Goal: Navigation & Orientation: Understand site structure

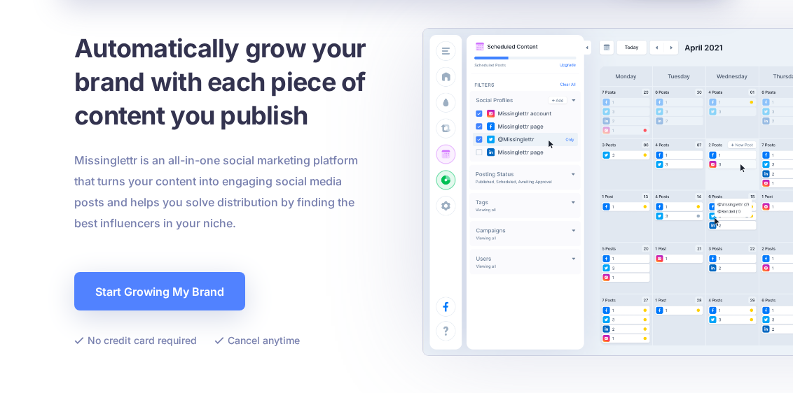
scroll to position [79, 0]
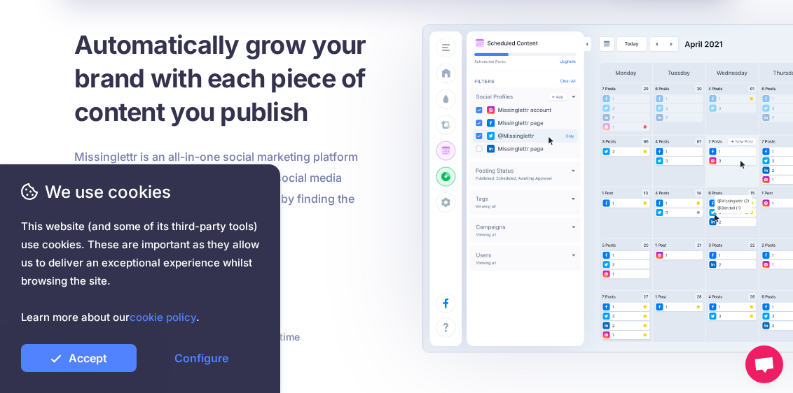
click at [281, 148] on p "Missinglettr is an all-in-one social marketing platform that turns your content…" at bounding box center [221, 188] width 294 height 84
click at [190, 349] on link "Configure" at bounding box center [202, 358] width 116 height 28
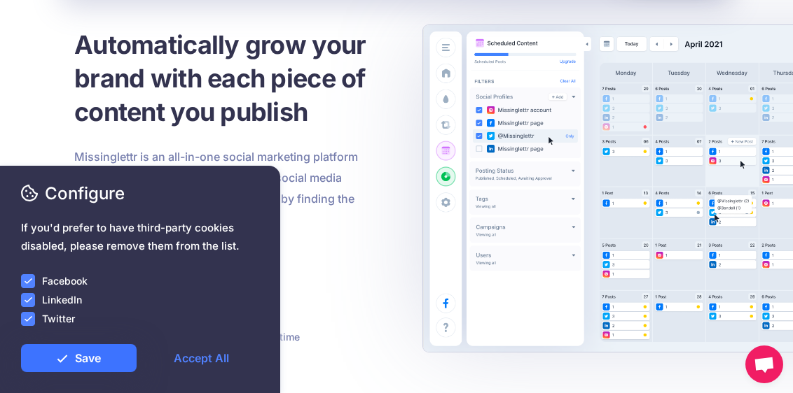
click at [100, 358] on link "Save" at bounding box center [79, 358] width 116 height 28
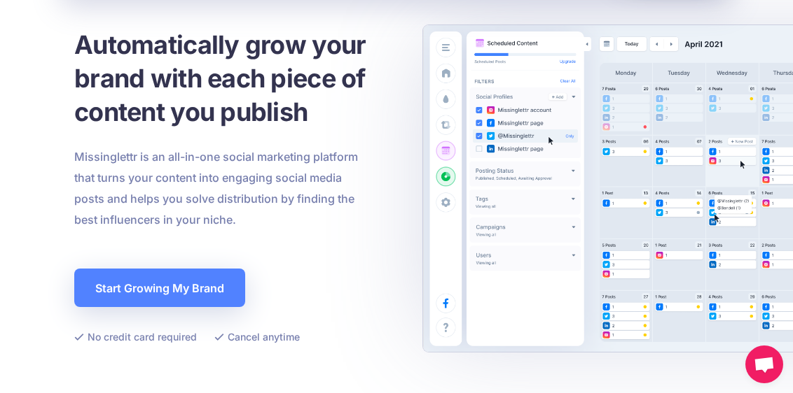
click at [269, 190] on div "We use cookies This website (and some of its third-party tools) use cookies. Th…" at bounding box center [140, 280] width 280 height 228
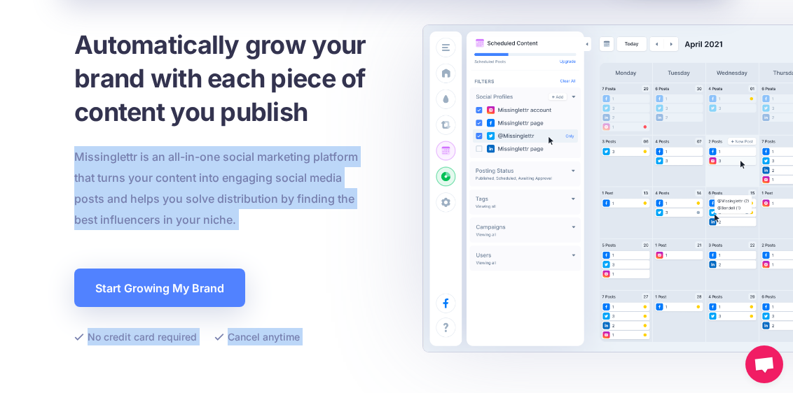
drag, startPoint x: 237, startPoint y: 214, endPoint x: 75, endPoint y: 148, distance: 175.5
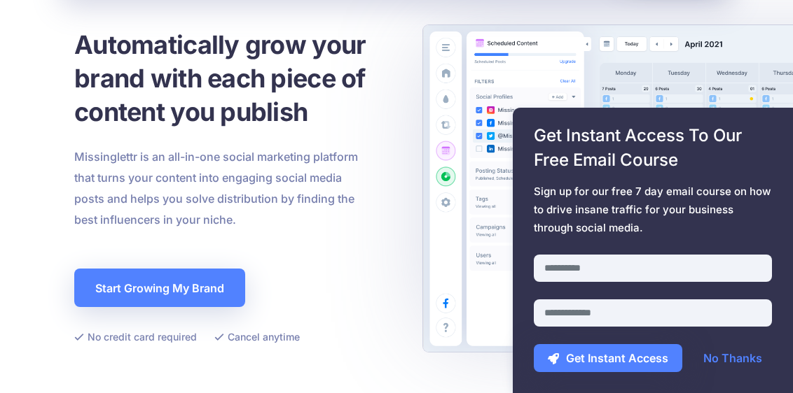
click at [108, 162] on p "Missinglettr is an all-in-one social marketing platform that turns your content…" at bounding box center [221, 188] width 294 height 84
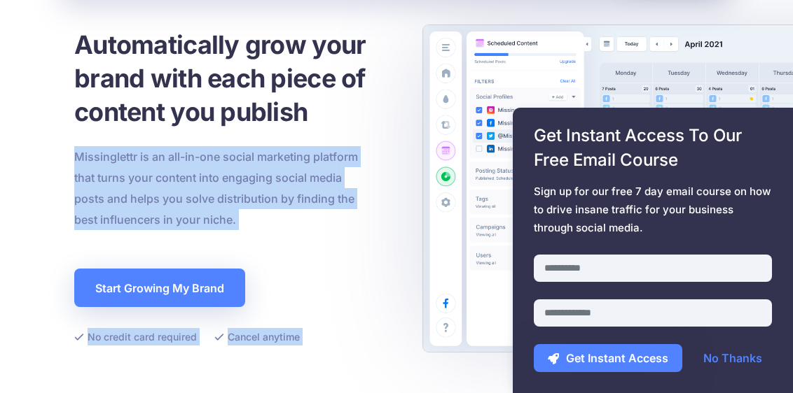
drag, startPoint x: 236, startPoint y: 217, endPoint x: 77, endPoint y: 159, distance: 169.2
click at [77, 159] on p "Missinglettr is an all-in-one social marketing platform that turns your content…" at bounding box center [221, 188] width 294 height 84
drag, startPoint x: 77, startPoint y: 159, endPoint x: 222, endPoint y: 216, distance: 155.6
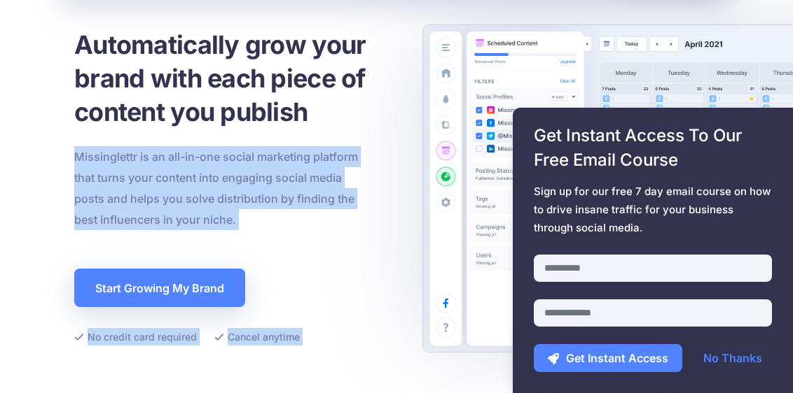
click at [222, 216] on div "Configure If you'd prefer to have third-party cookies disabled, please remove t…" at bounding box center [140, 276] width 238 height 191
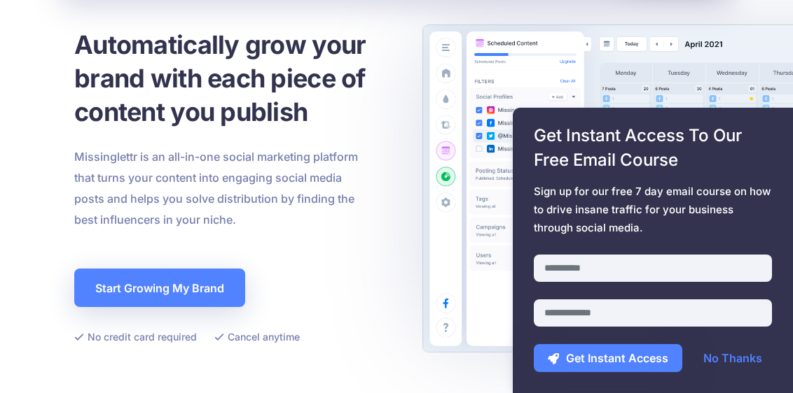
drag, startPoint x: 230, startPoint y: 219, endPoint x: 199, endPoint y: 186, distance: 46.1
click at [199, 186] on div "Configure If you'd prefer to have third-party cookies disabled, please remove t…" at bounding box center [140, 276] width 238 height 191
click at [199, 194] on span "Configure" at bounding box center [140, 193] width 238 height 25
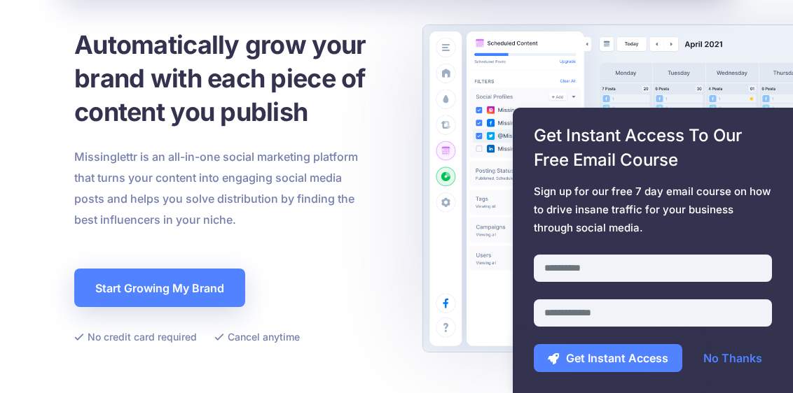
click at [199, 194] on span "Configure" at bounding box center [140, 193] width 238 height 25
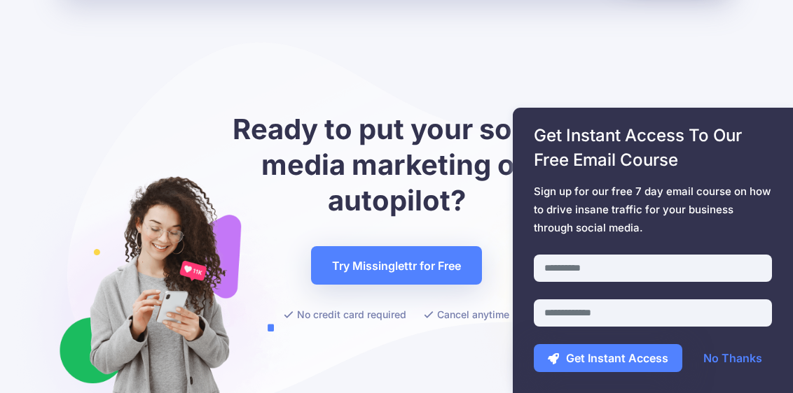
scroll to position [5030, 0]
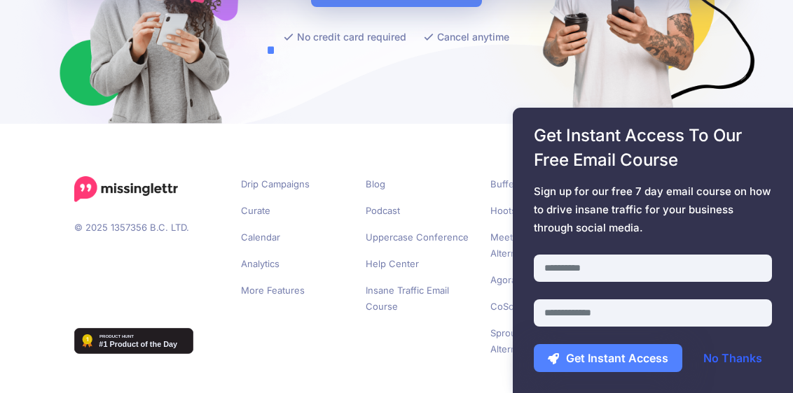
click at [716, 361] on link "No Thanks" at bounding box center [732, 358] width 87 height 28
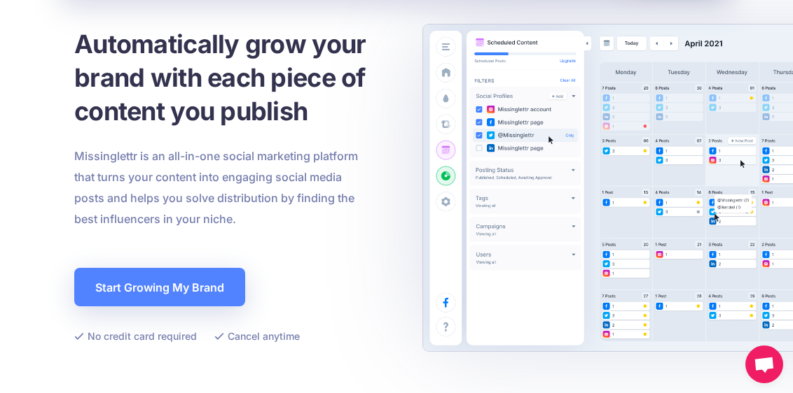
scroll to position [81, 0]
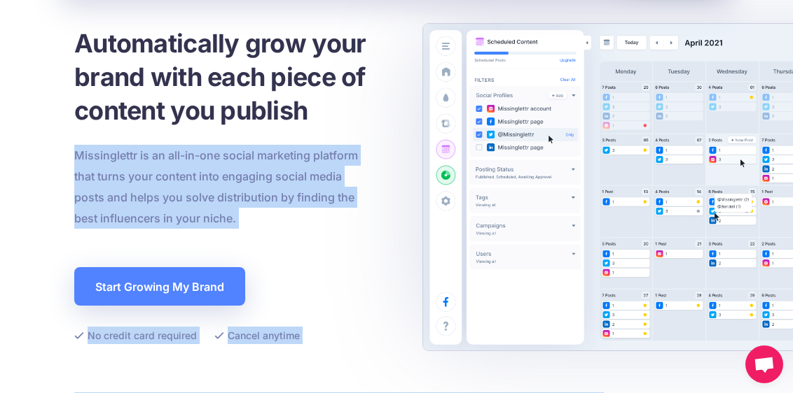
drag, startPoint x: 72, startPoint y: 155, endPoint x: 233, endPoint y: 202, distance: 167.9
click at [233, 202] on span "Configure" at bounding box center [140, 193] width 238 height 25
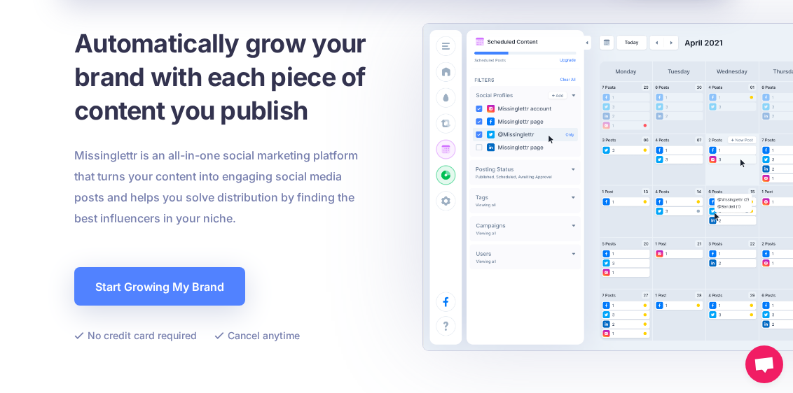
drag, startPoint x: 233, startPoint y: 216, endPoint x: 186, endPoint y: 186, distance: 56.3
click at [186, 186] on div "Configure If you'd prefer to have third-party cookies disabled, please remove t…" at bounding box center [140, 276] width 238 height 191
click at [186, 186] on span "Configure" at bounding box center [140, 193] width 238 height 25
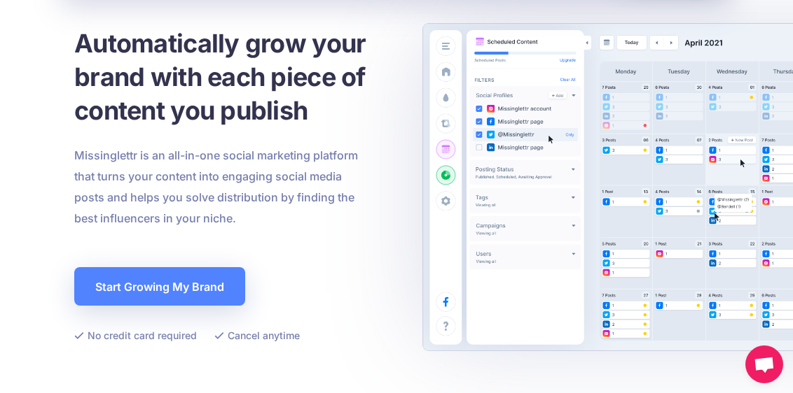
click at [186, 186] on span "Configure" at bounding box center [140, 193] width 238 height 25
click at [165, 64] on h1 "Automatically grow your brand with each piece of content you publish" at bounding box center [252, 77] width 357 height 101
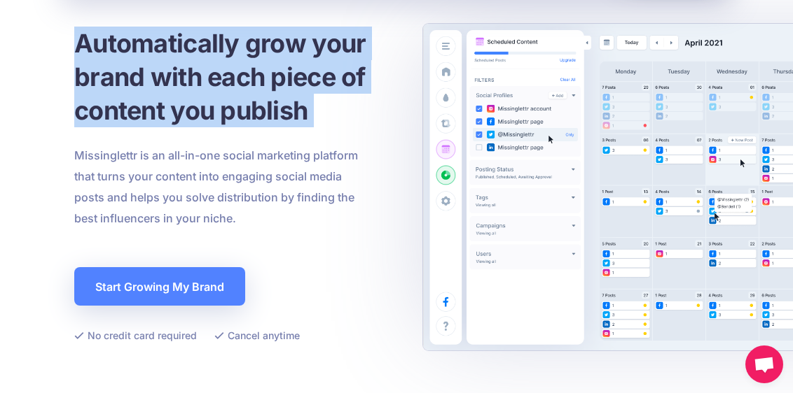
click at [165, 64] on h1 "Automatically grow your brand with each piece of content you publish" at bounding box center [252, 77] width 357 height 101
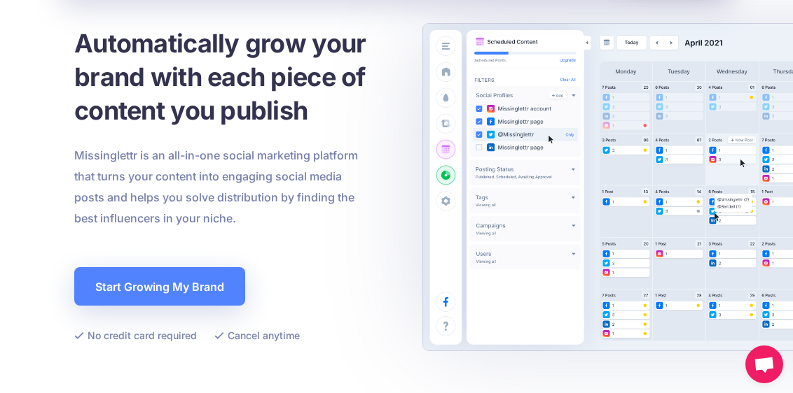
click at [101, 171] on div "We use cookies This website (and some of its third-party tools) use cookies. Th…" at bounding box center [140, 280] width 280 height 228
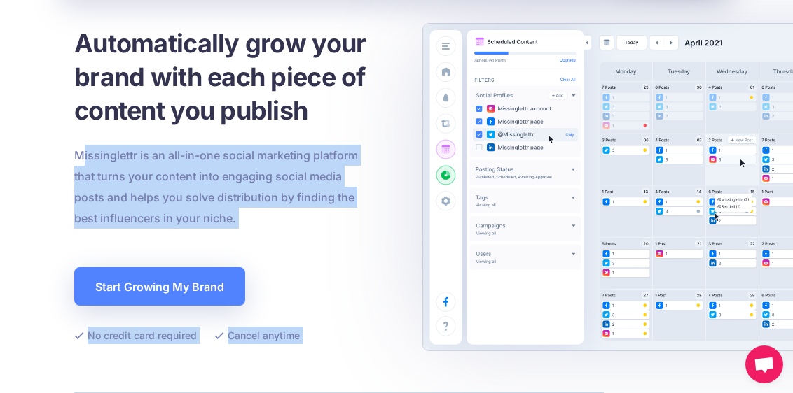
drag, startPoint x: 79, startPoint y: 151, endPoint x: 212, endPoint y: 211, distance: 146.0
click at [212, 211] on div "Configure If you'd prefer to have third-party cookies disabled, please remove t…" at bounding box center [140, 276] width 238 height 191
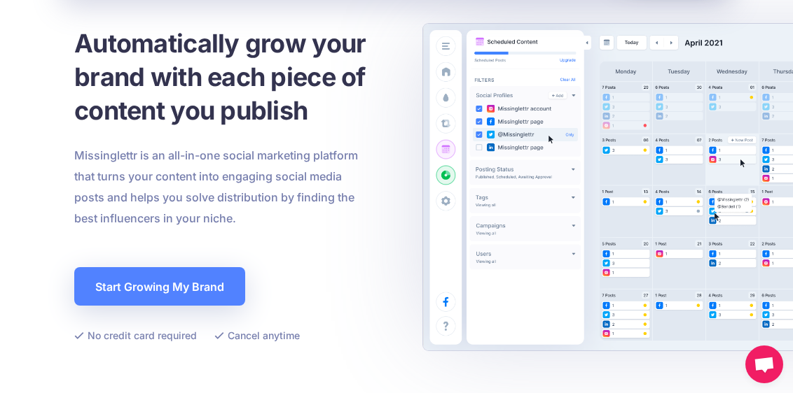
click at [212, 211] on div "Configure If you'd prefer to have third-party cookies disabled, please remove t…" at bounding box center [140, 276] width 238 height 191
drag, startPoint x: 212, startPoint y: 211, endPoint x: 234, endPoint y: 215, distance: 22.1
click at [234, 215] on div "Configure If you'd prefer to have third-party cookies disabled, please remove t…" at bounding box center [140, 276] width 238 height 191
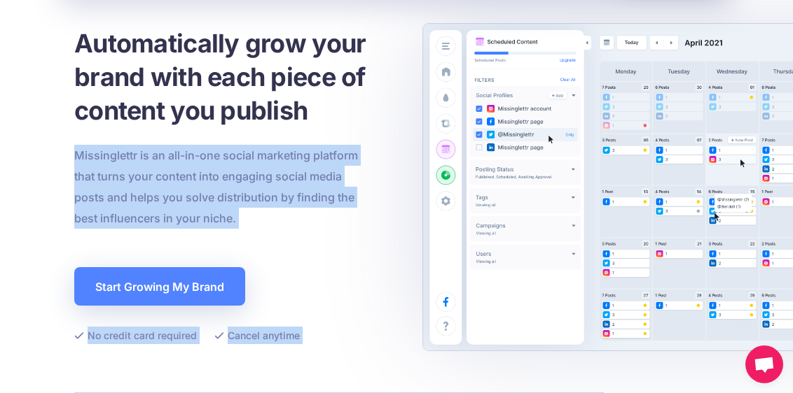
drag, startPoint x: 234, startPoint y: 215, endPoint x: 71, endPoint y: 149, distance: 175.3
